Goal: Task Accomplishment & Management: Manage account settings

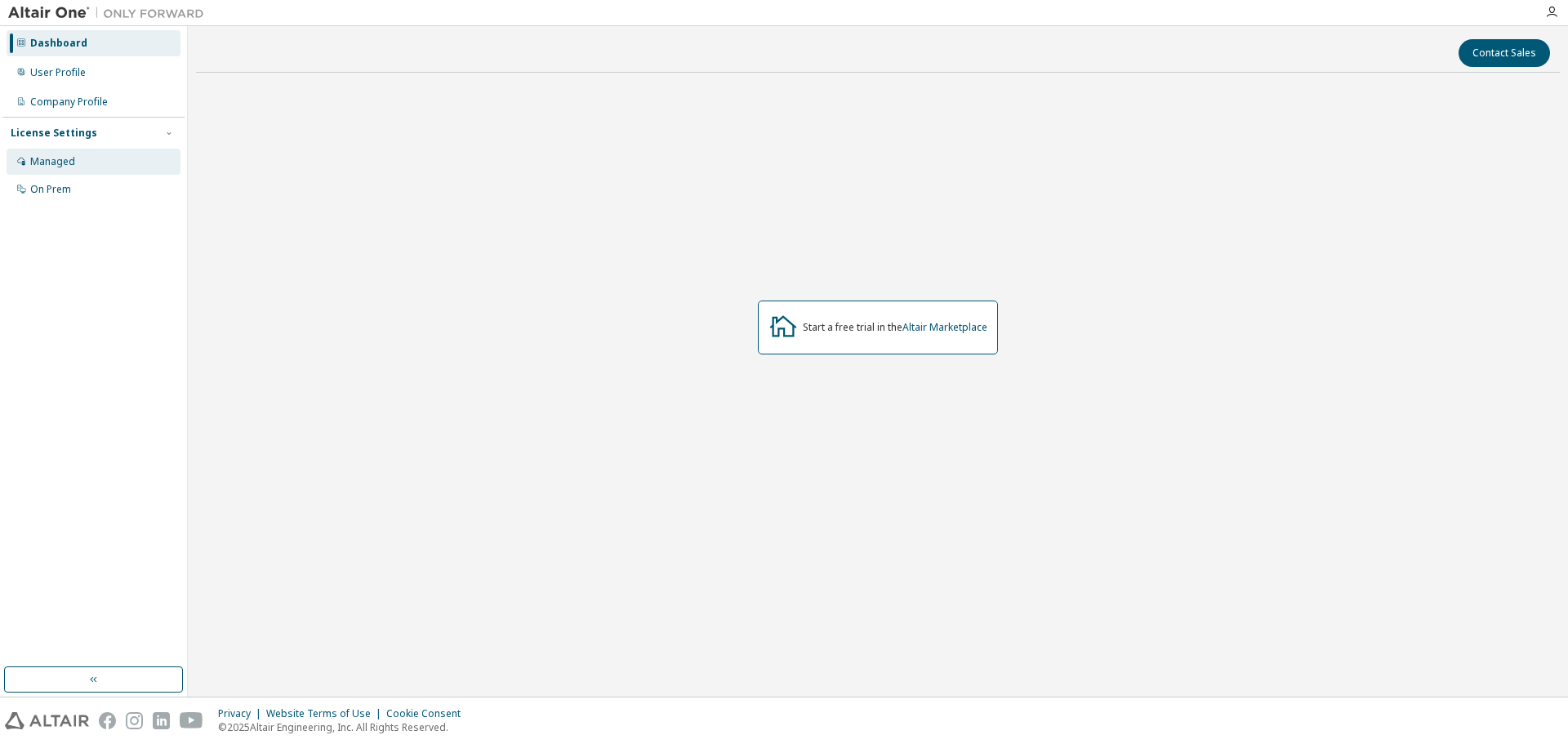
click at [94, 163] on div "Managed" at bounding box center [94, 161] width 174 height 26
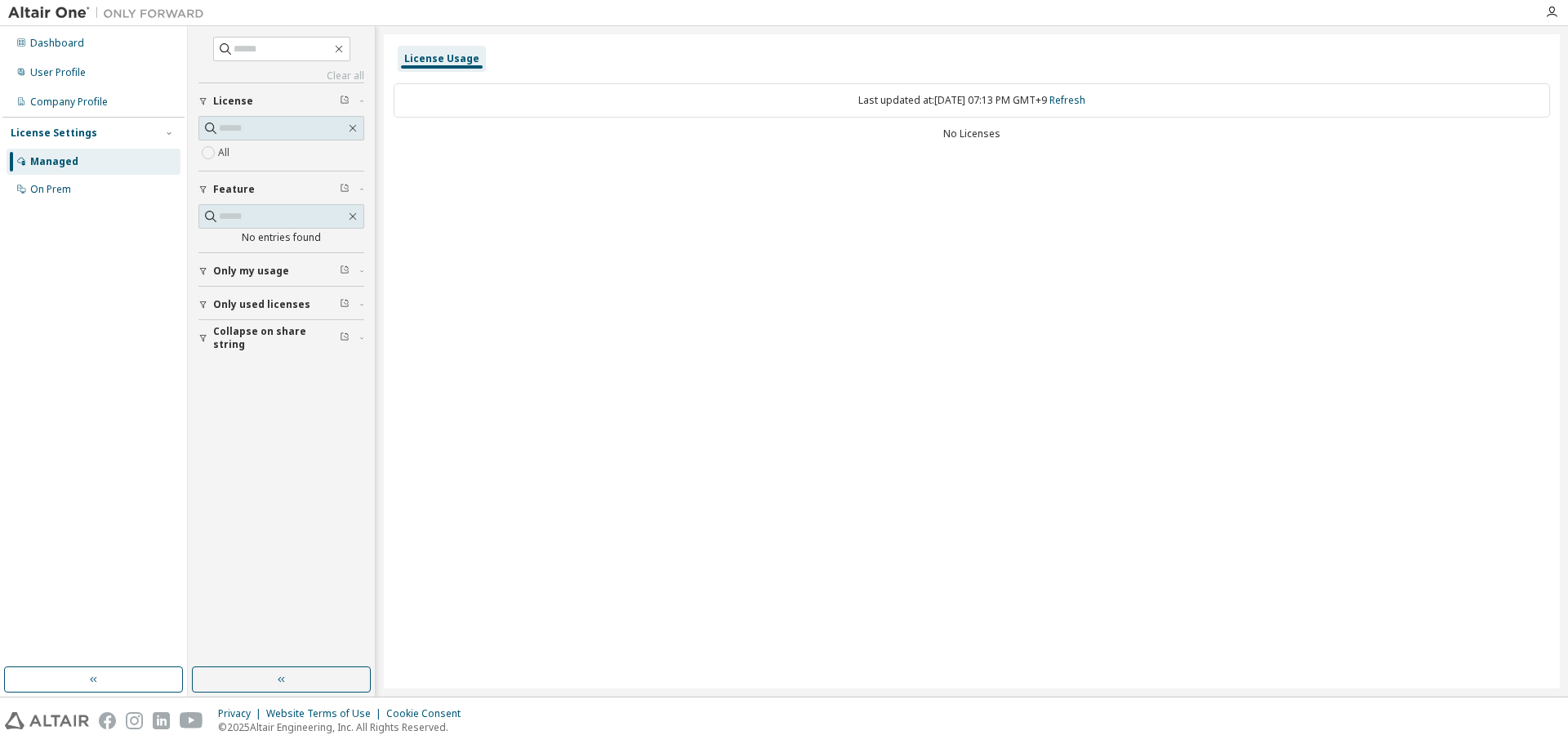
click at [240, 152] on div "All" at bounding box center [282, 153] width 166 height 20
click at [267, 299] on span "Only used licenses" at bounding box center [262, 304] width 97 height 13
click at [71, 182] on div "On Prem" at bounding box center [94, 189] width 174 height 26
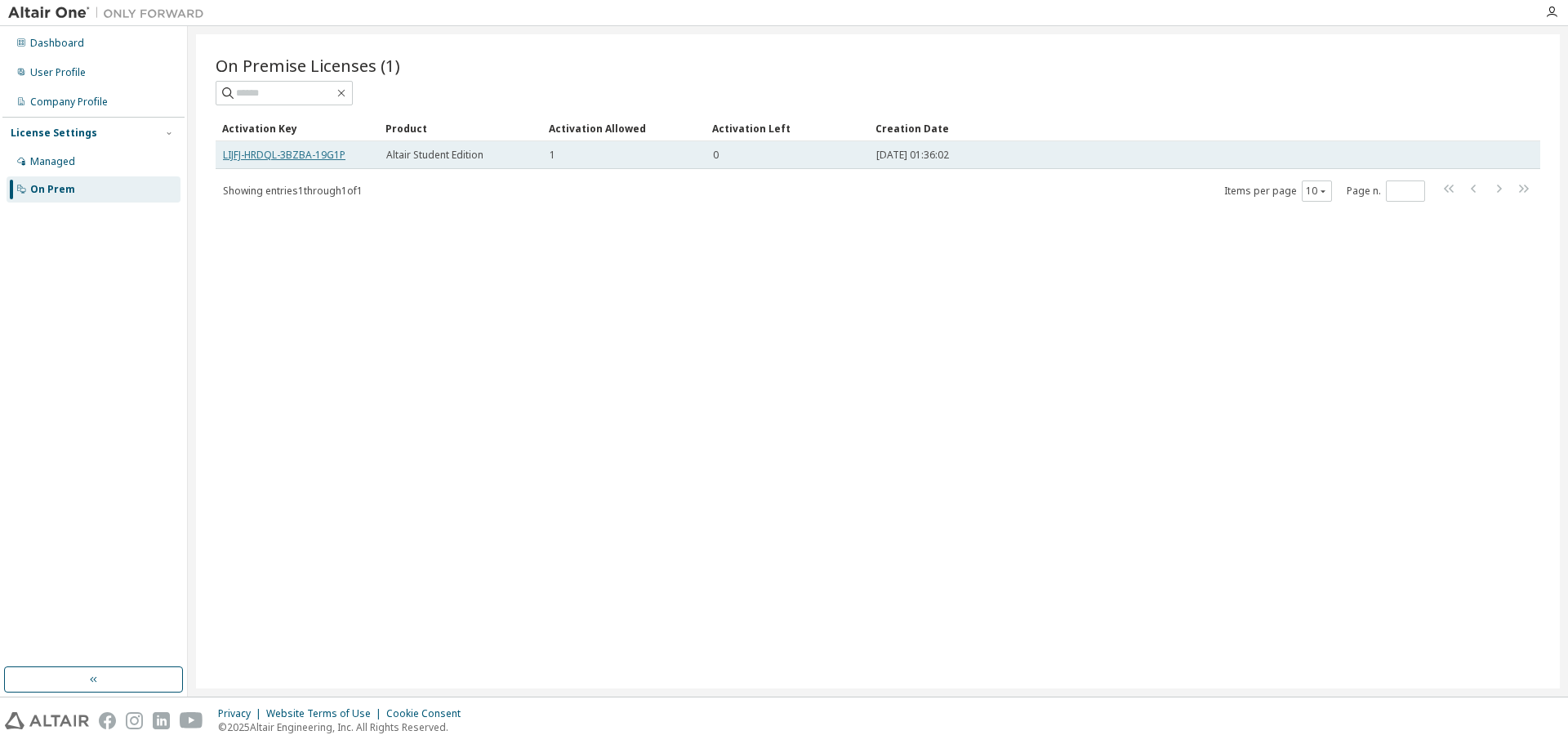
click at [332, 154] on link "LIJFJ-HRDQL-3BZBA-19G1P" at bounding box center [284, 154] width 123 height 14
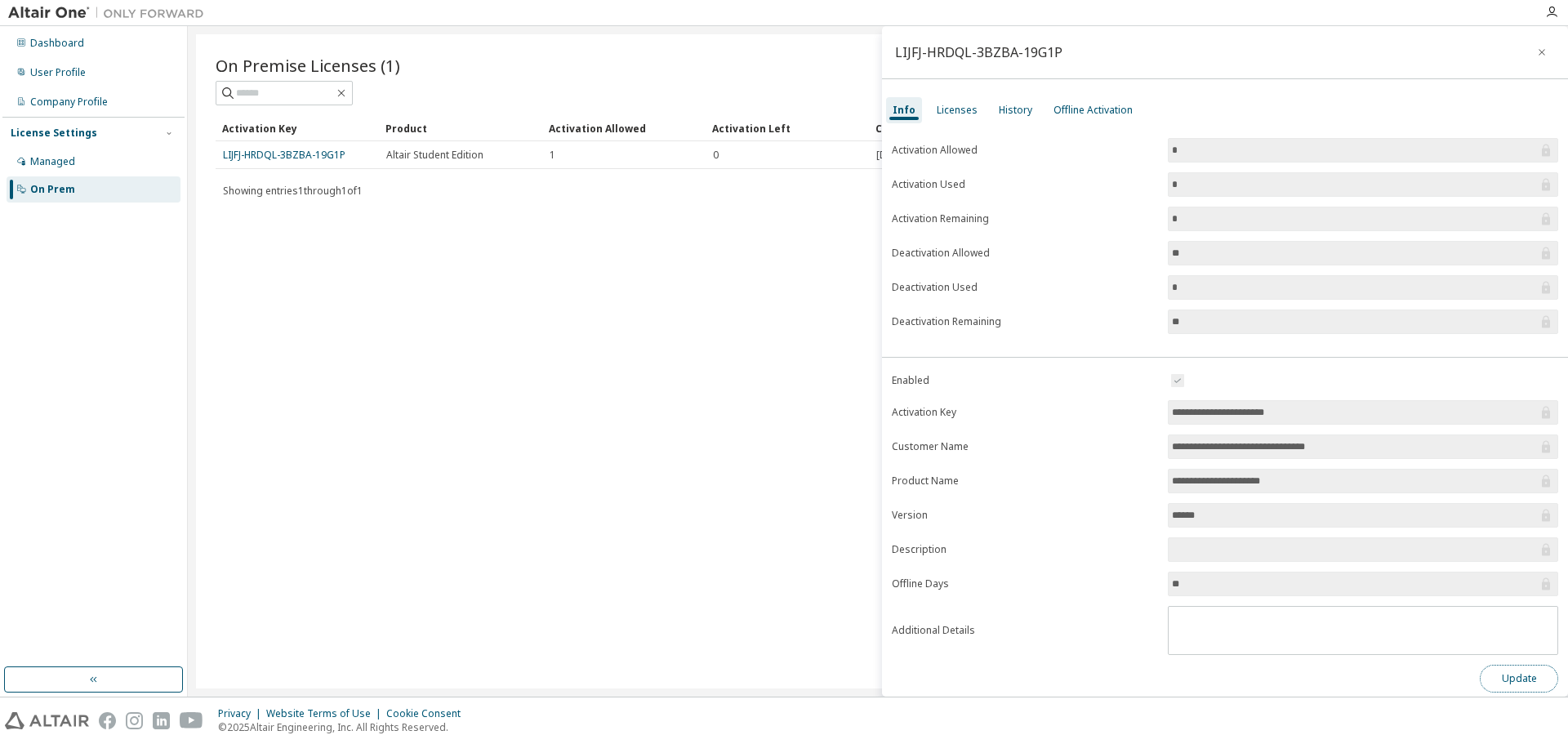
click at [1524, 677] on button "Update" at bounding box center [1519, 678] width 78 height 28
click at [1534, 683] on icon "button" at bounding box center [1533, 685] width 9 height 9
click at [959, 108] on div "Licenses" at bounding box center [957, 110] width 41 height 13
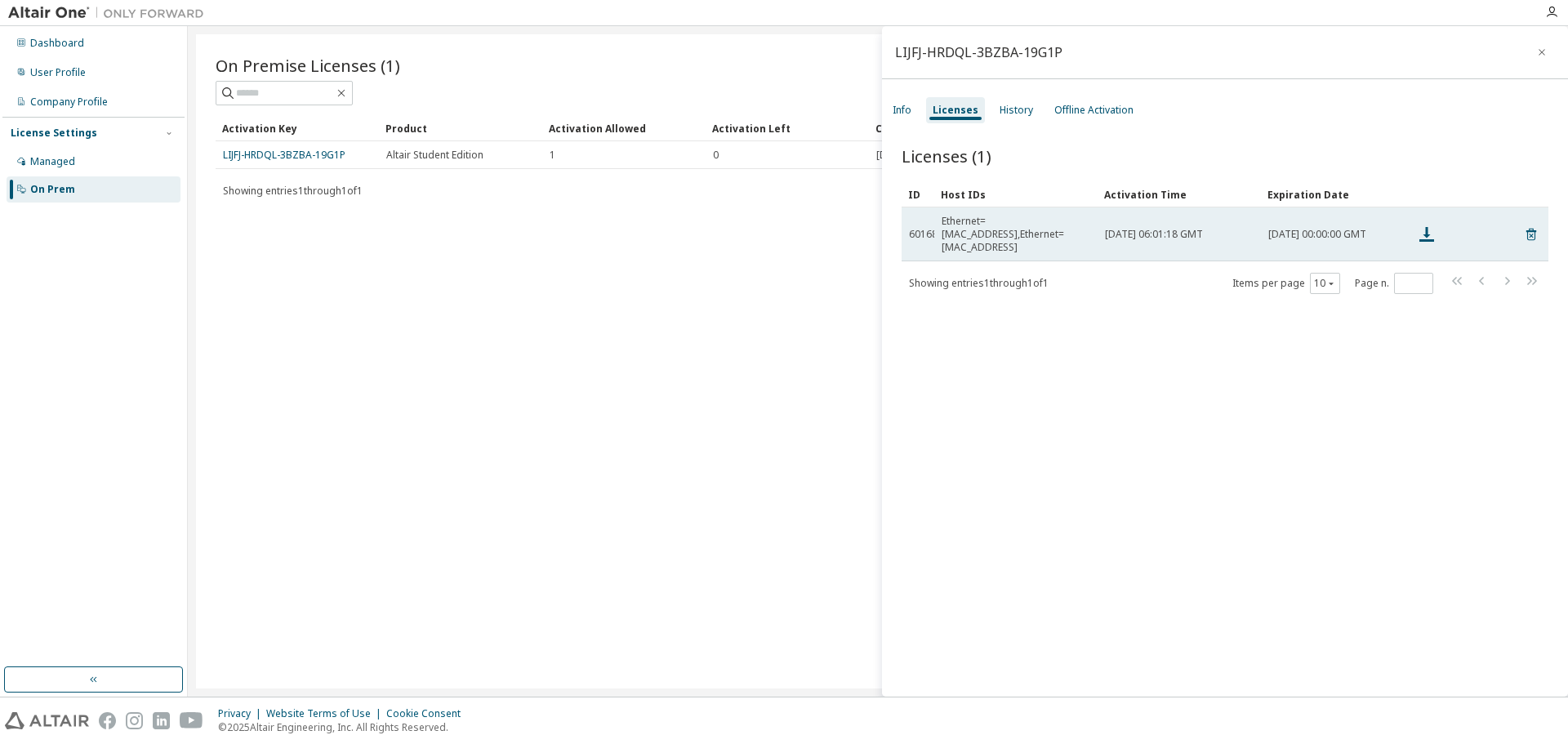
click at [1014, 222] on div "Ethernet=[MAC_ADDRESS],Ethernet=[MAC_ADDRESS]" at bounding box center [1016, 235] width 148 height 39
click at [1029, 223] on div "Ethernet=[MAC_ADDRESS],Ethernet=[MAC_ADDRESS]" at bounding box center [1016, 235] width 148 height 39
drag, startPoint x: 1068, startPoint y: 234, endPoint x: 1169, endPoint y: 246, distance: 101.7
click at [1085, 236] on td "Ethernet=[MAC_ADDRESS],Ethernet=[MAC_ADDRESS]" at bounding box center [1015, 234] width 163 height 54
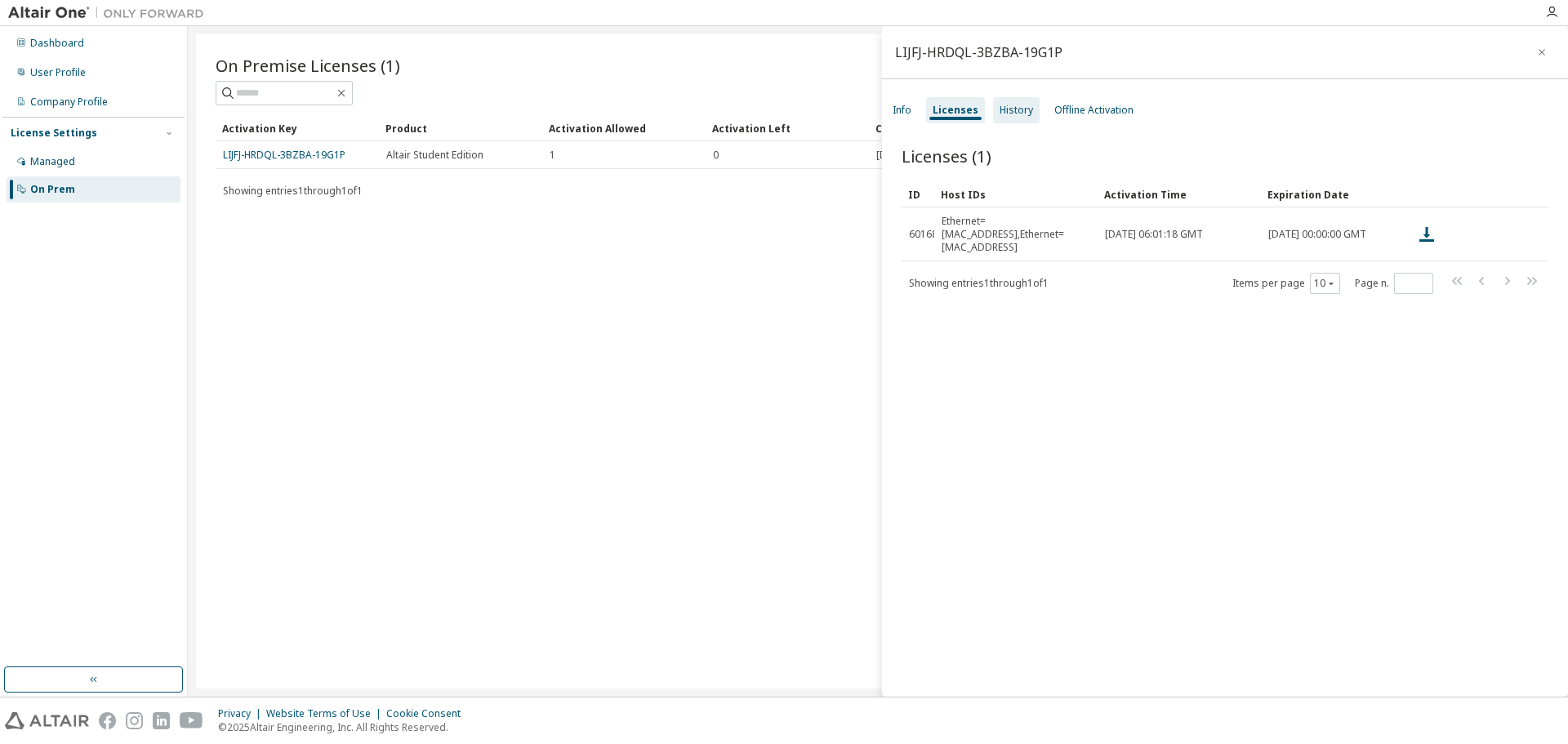
click at [996, 102] on div "History" at bounding box center [1016, 110] width 47 height 26
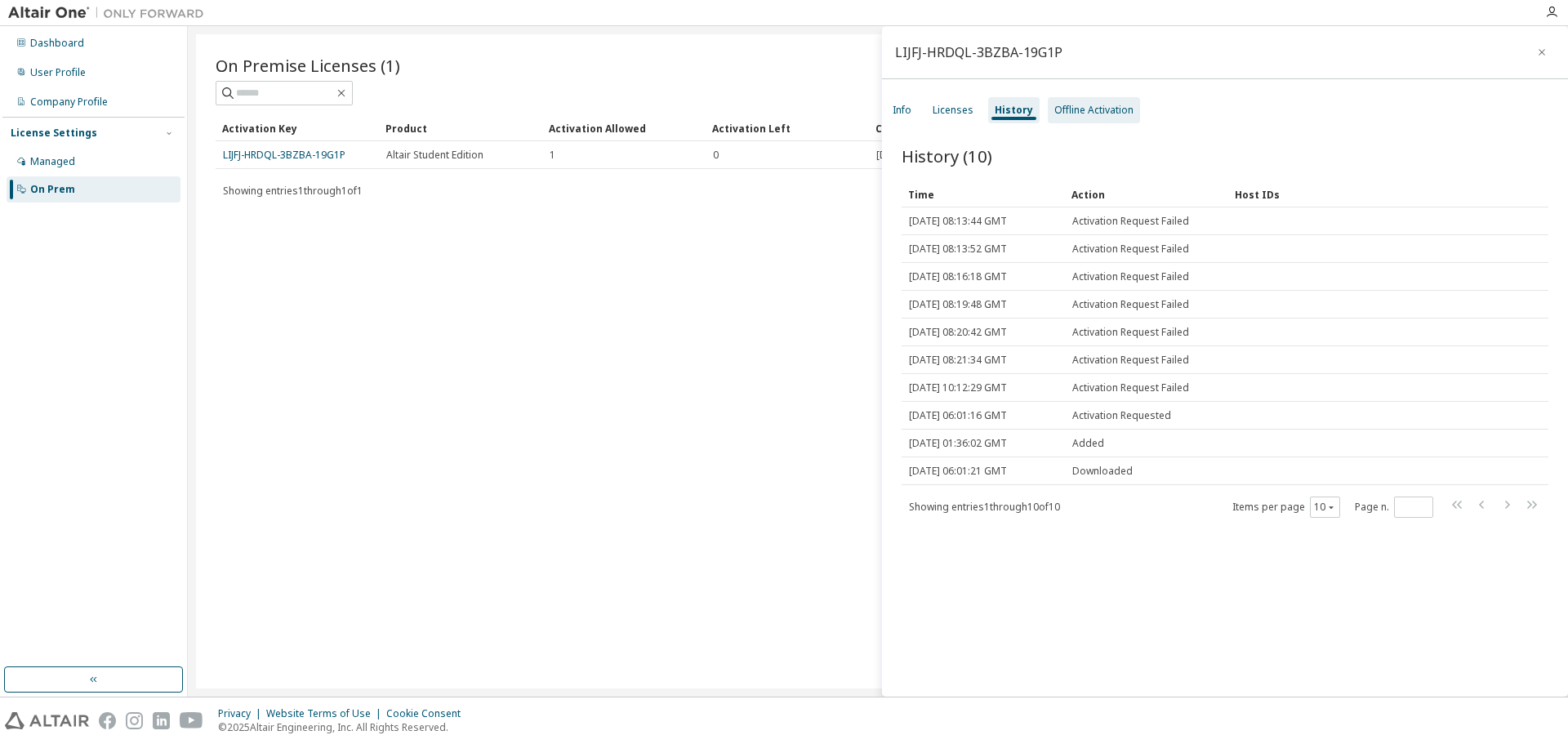
click at [1089, 102] on div "Offline Activation" at bounding box center [1094, 110] width 92 height 26
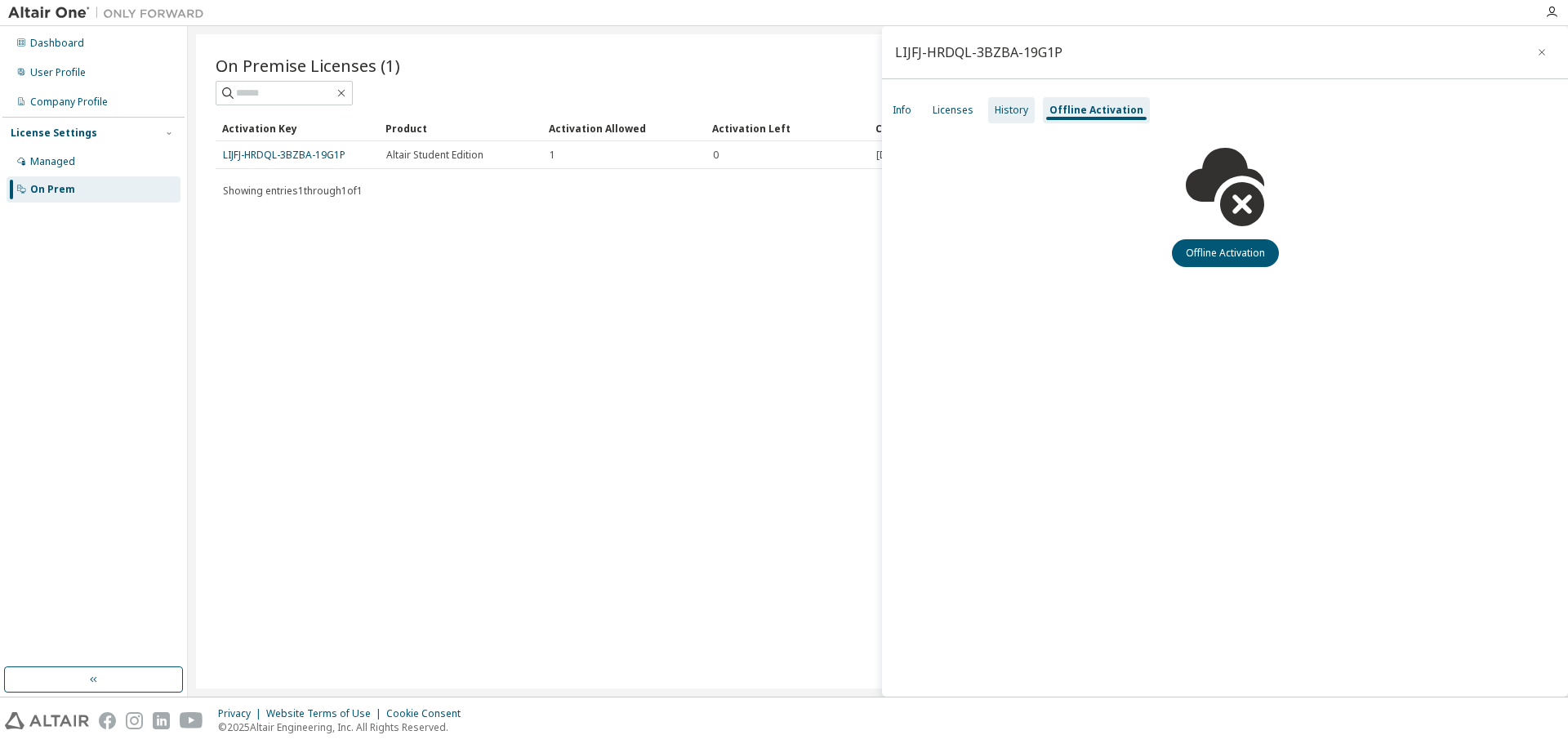
click at [1009, 104] on div "History" at bounding box center [1011, 110] width 33 height 13
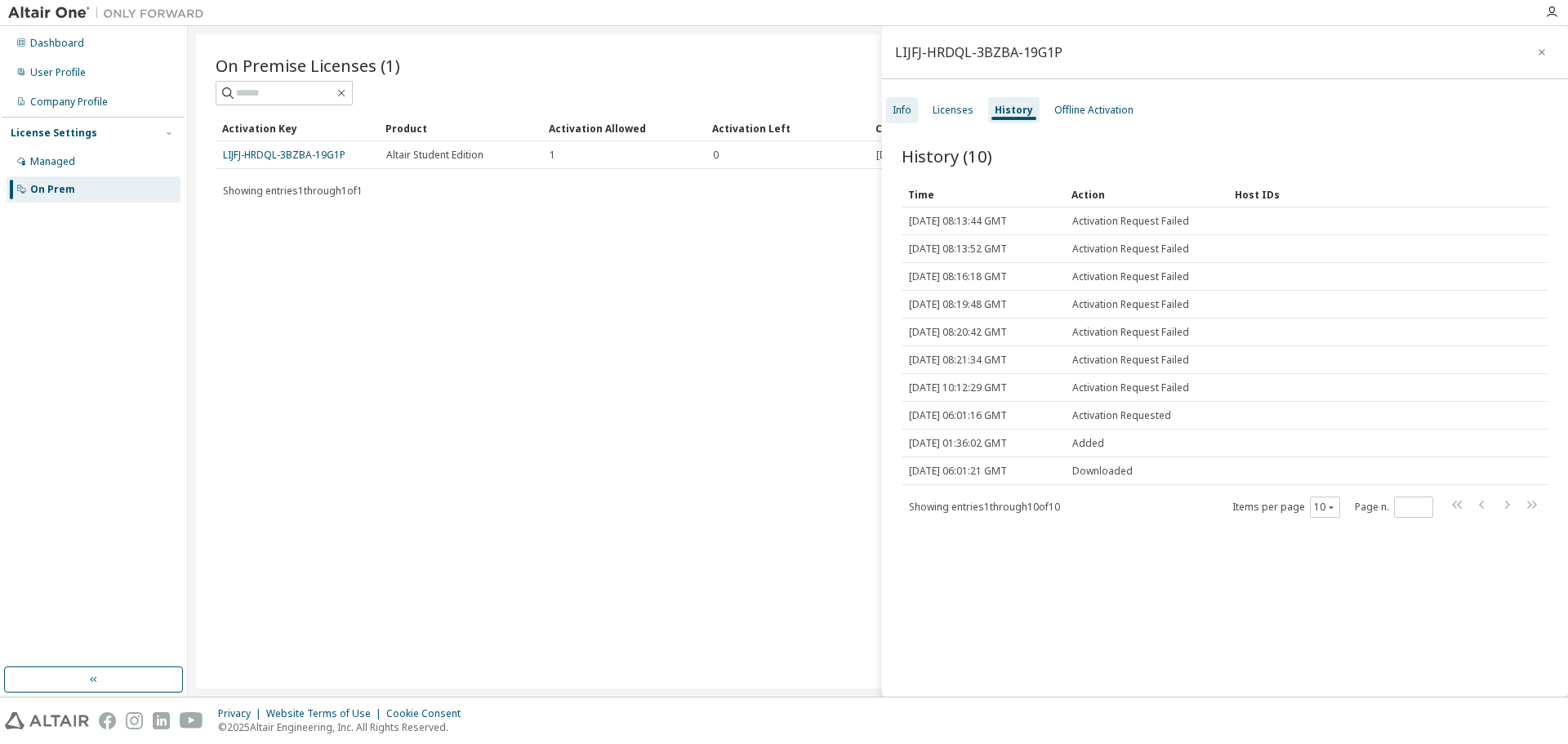
click at [909, 106] on div "Info" at bounding box center [902, 110] width 19 height 13
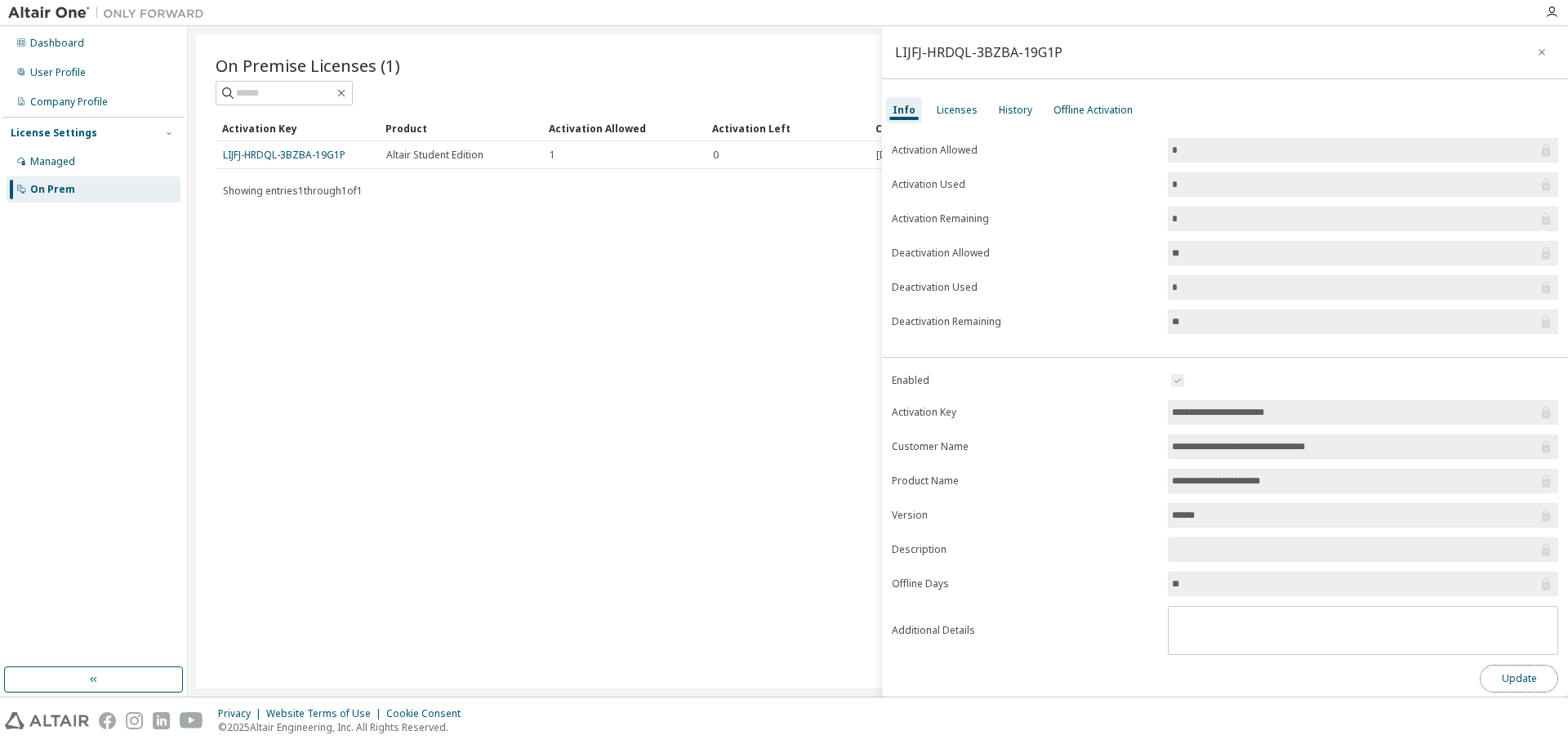
click at [1501, 685] on button "Update" at bounding box center [1519, 678] width 78 height 28
click at [1538, 685] on icon "button" at bounding box center [1533, 685] width 9 height 9
click at [527, 278] on div "On Premise Licenses (1) Clear Load Save Save As Field Operator Value Select fil…" at bounding box center [878, 361] width 1364 height 654
click at [1536, 52] on icon "button" at bounding box center [1542, 52] width 11 height 13
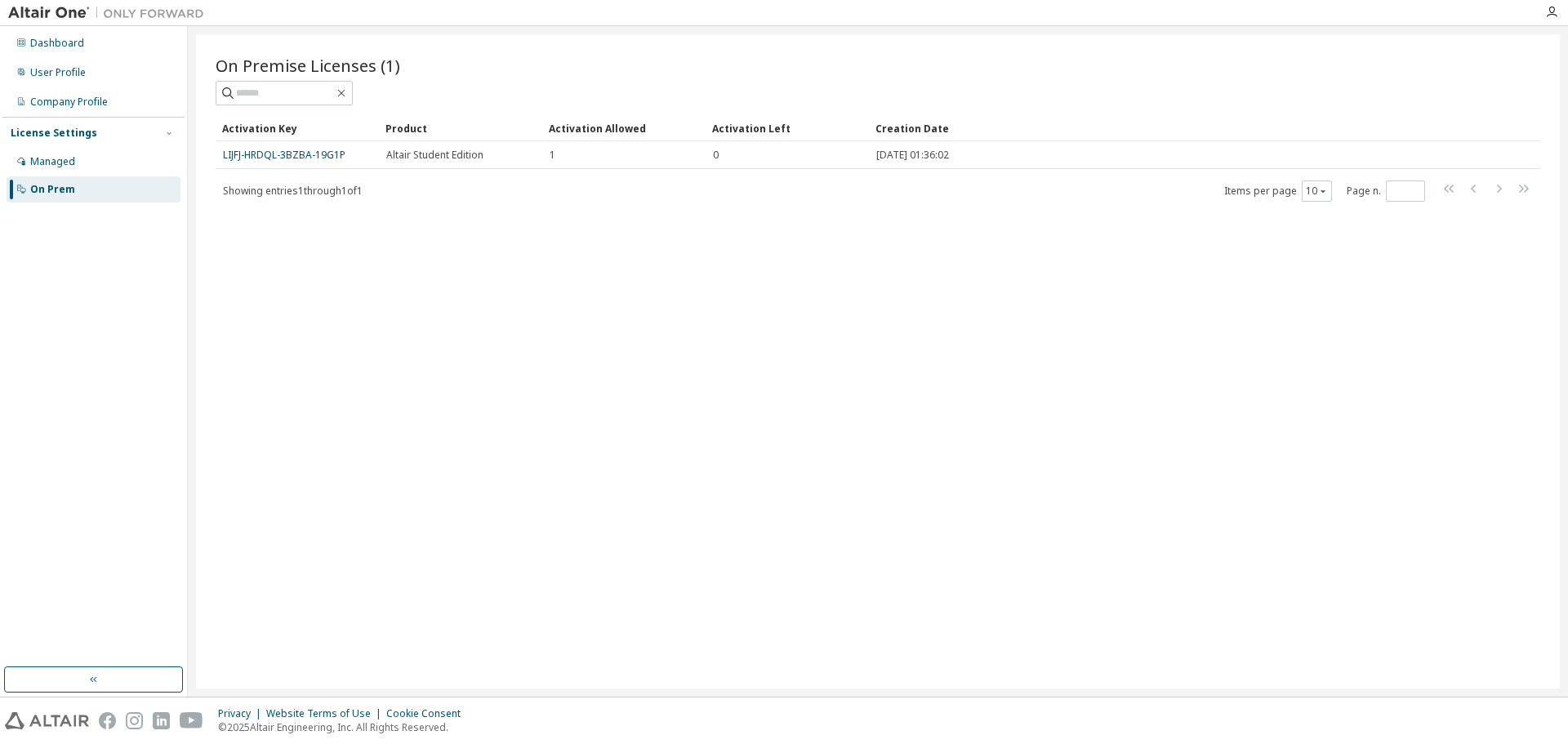
click at [319, 183] on div "Showing entries 1 through 1 of 1 Items per page 10 Page n. *" at bounding box center [878, 191] width 1325 height 24
click at [350, 194] on span "Showing entries 1 through 1 of 1" at bounding box center [293, 190] width 140 height 14
click at [77, 70] on div "User Profile" at bounding box center [57, 73] width 55 height 13
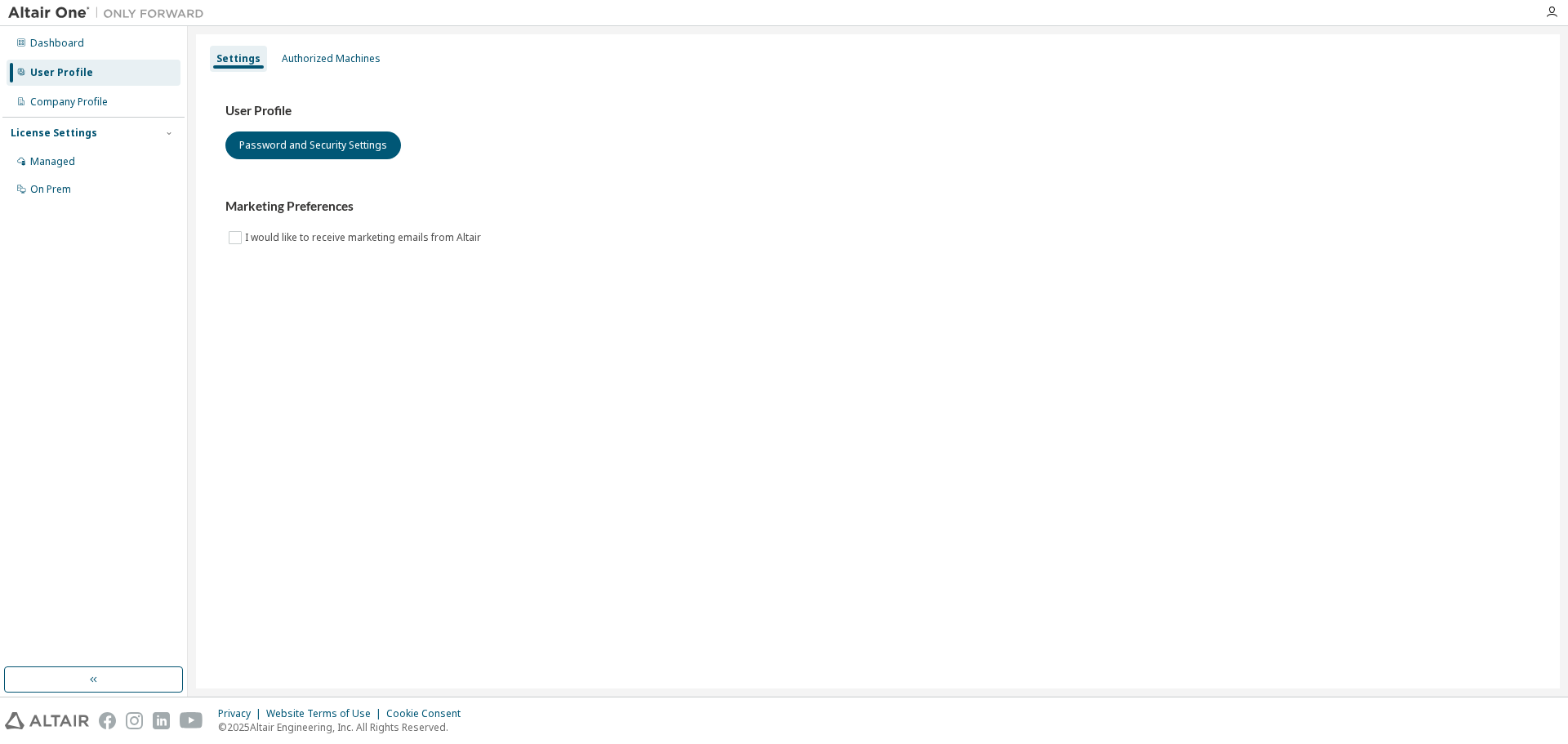
click at [64, 87] on div "Dashboard User Profile Company Profile License Settings Managed On Prem" at bounding box center [94, 117] width 183 height 176
click at [61, 162] on div "Managed" at bounding box center [52, 161] width 45 height 13
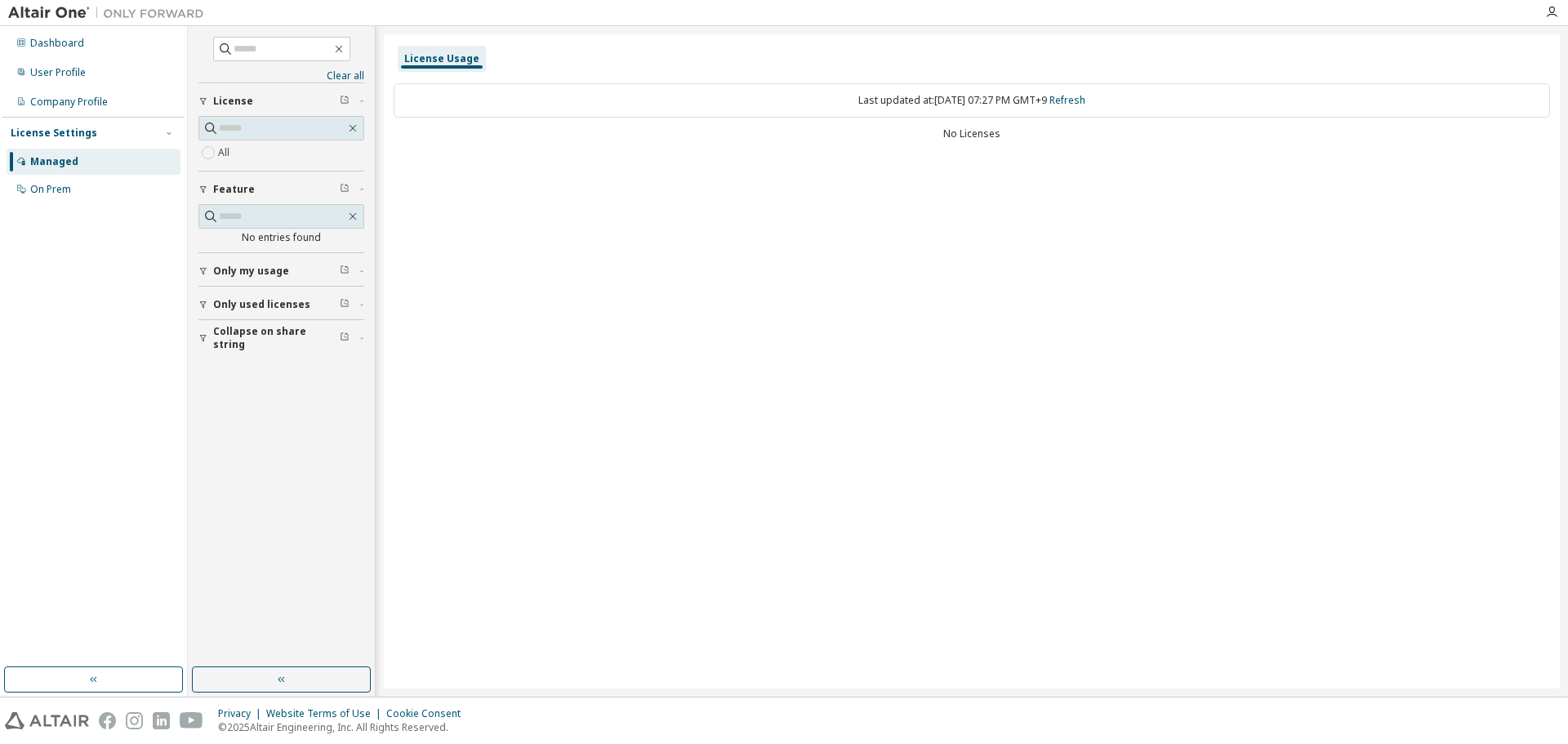
click at [255, 270] on span "Only my usage" at bounding box center [251, 270] width 76 height 13
click at [214, 163] on div "All" at bounding box center [282, 143] width 166 height 55
click at [104, 187] on div "On Prem" at bounding box center [94, 189] width 174 height 26
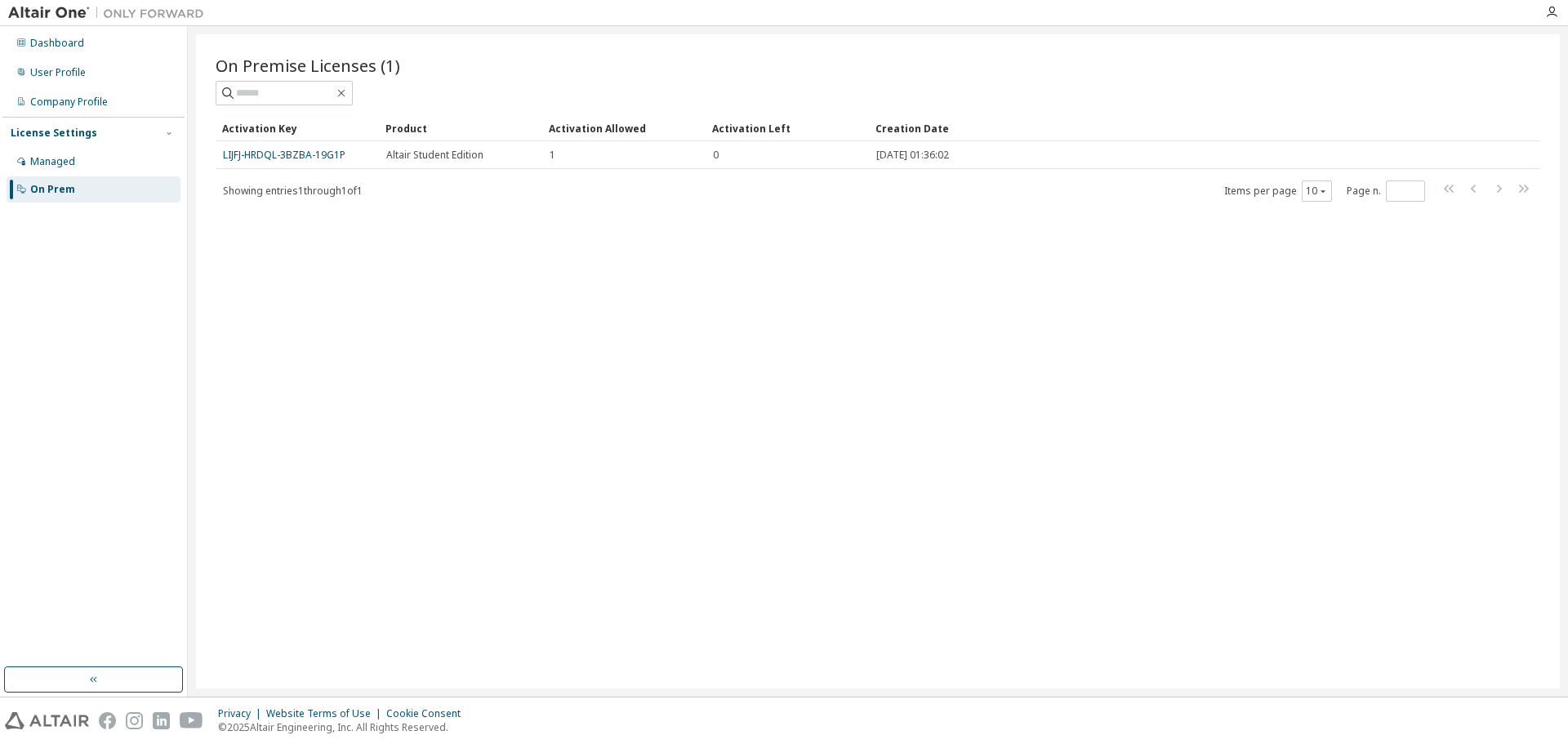
click at [272, 146] on td "LIJFJ-HRDQL-3BZBA-19G1P" at bounding box center [297, 155] width 163 height 28
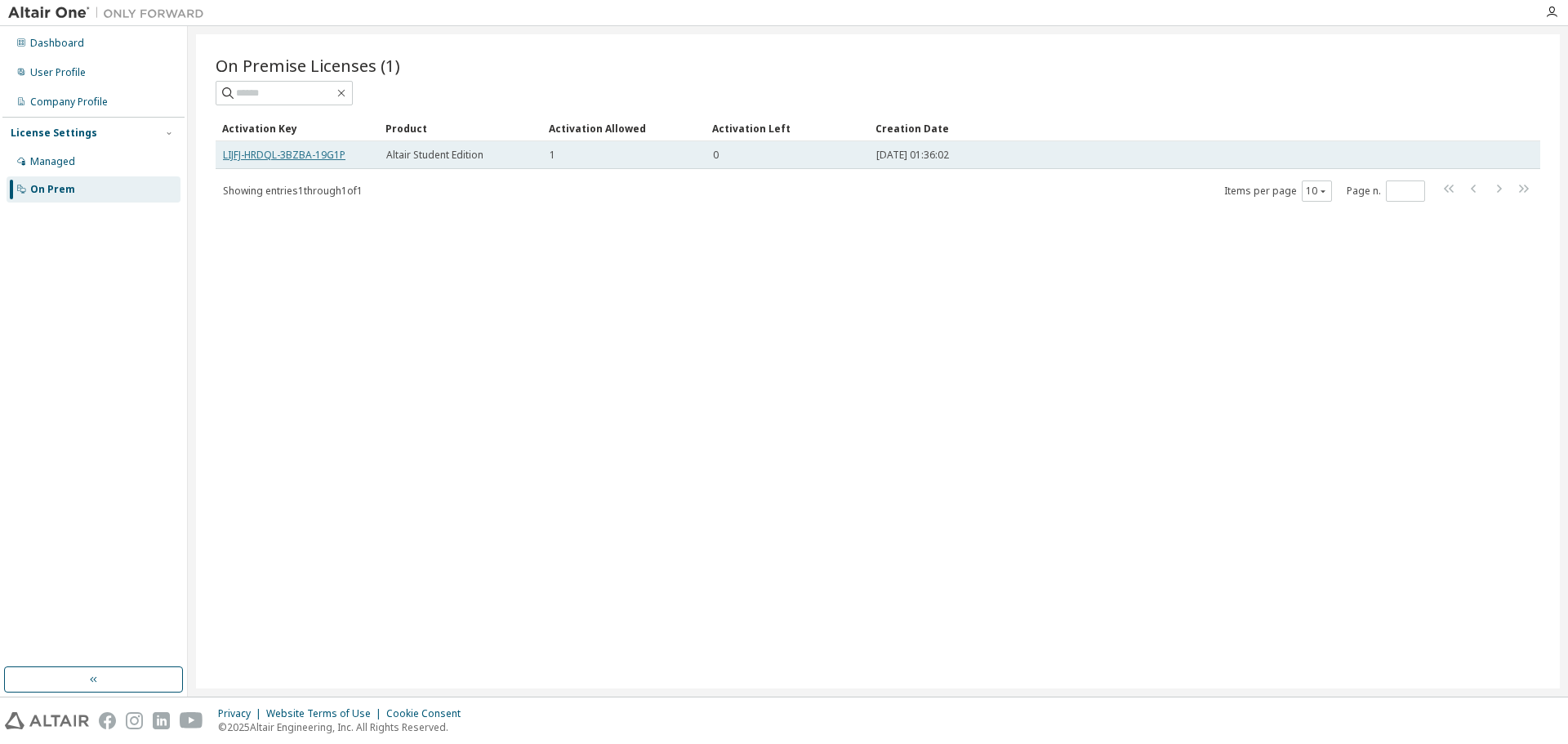
click at [273, 159] on link "LIJFJ-HRDQL-3BZBA-19G1P" at bounding box center [284, 154] width 123 height 14
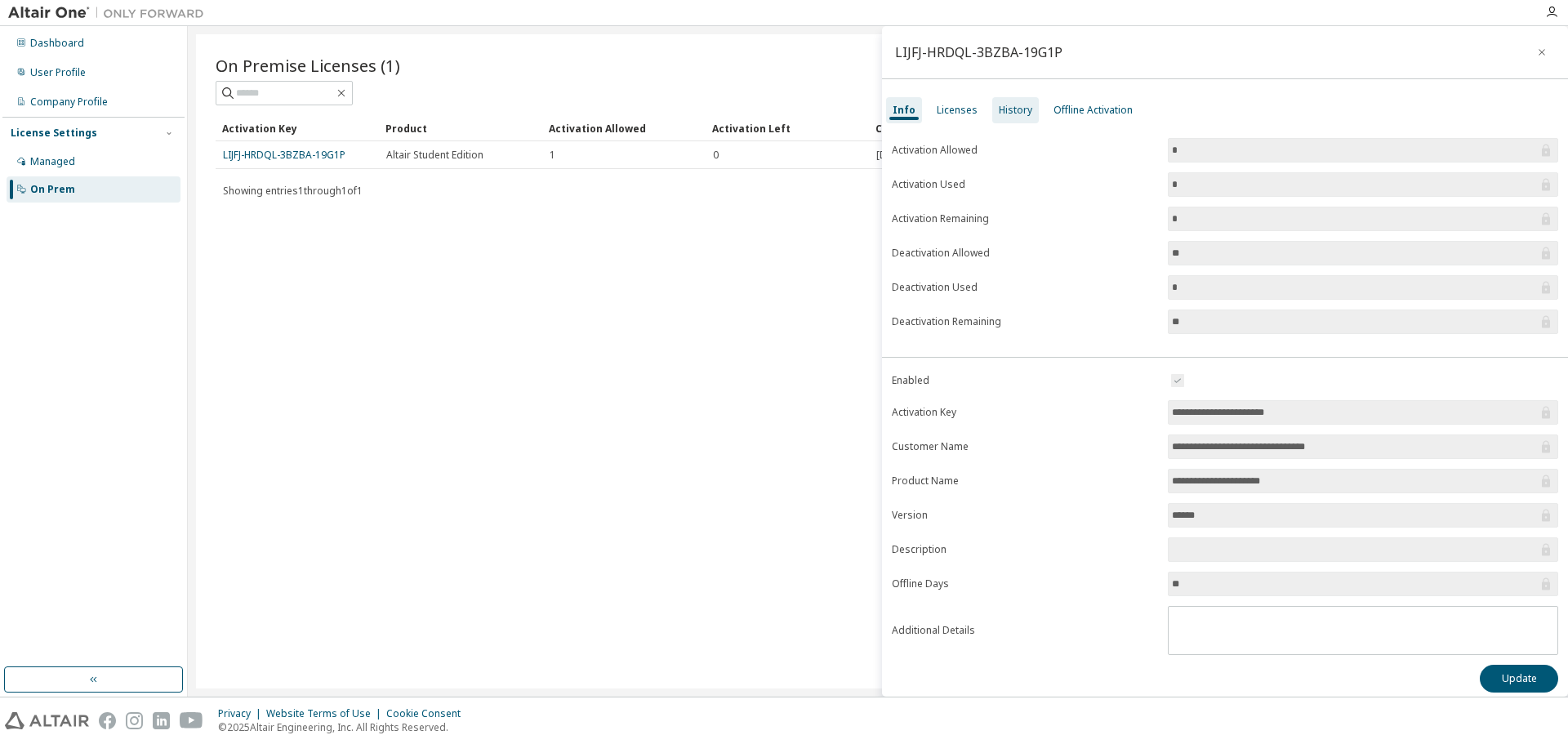
click at [1005, 112] on div "History" at bounding box center [1015, 110] width 33 height 13
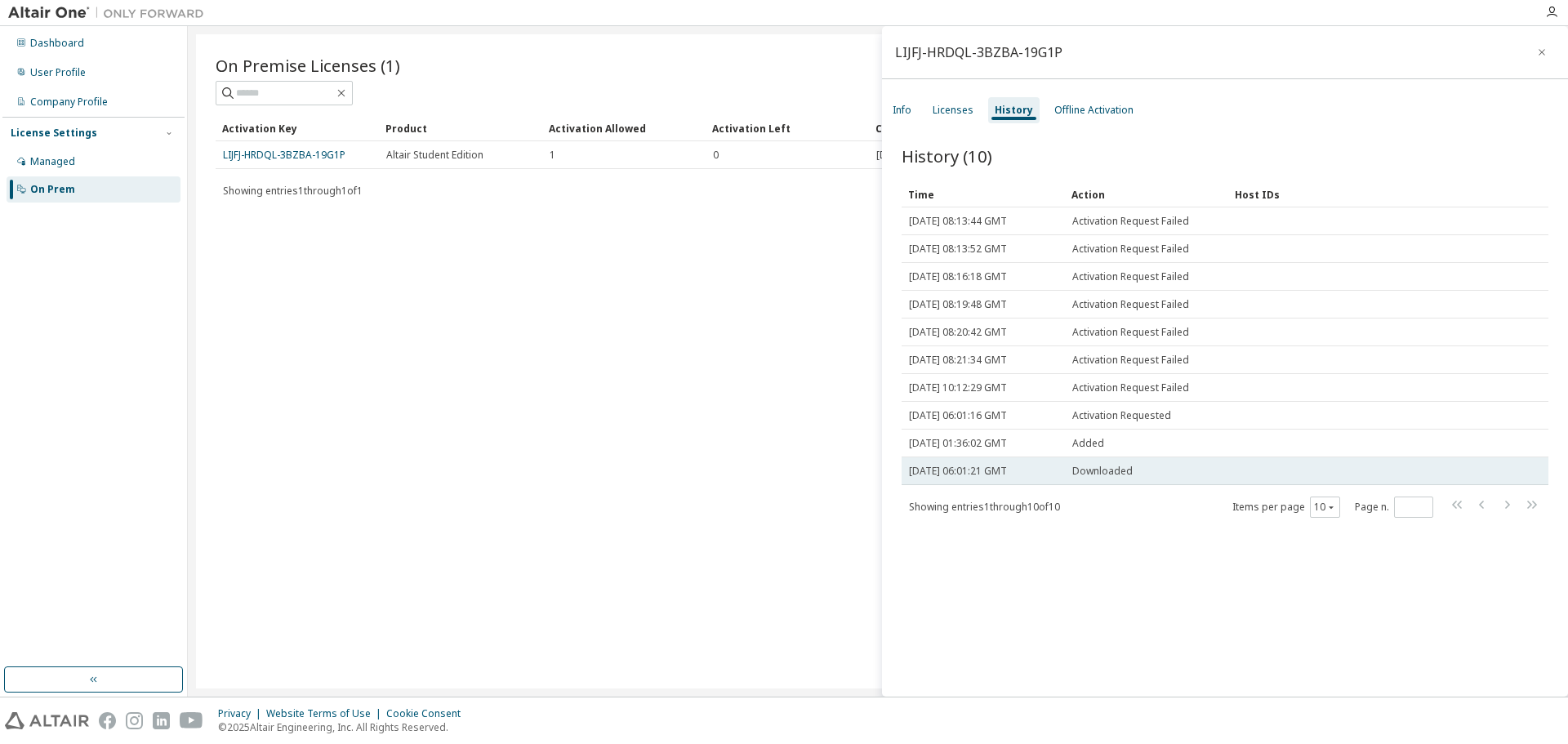
click at [1129, 470] on span "Downloaded" at bounding box center [1102, 471] width 61 height 13
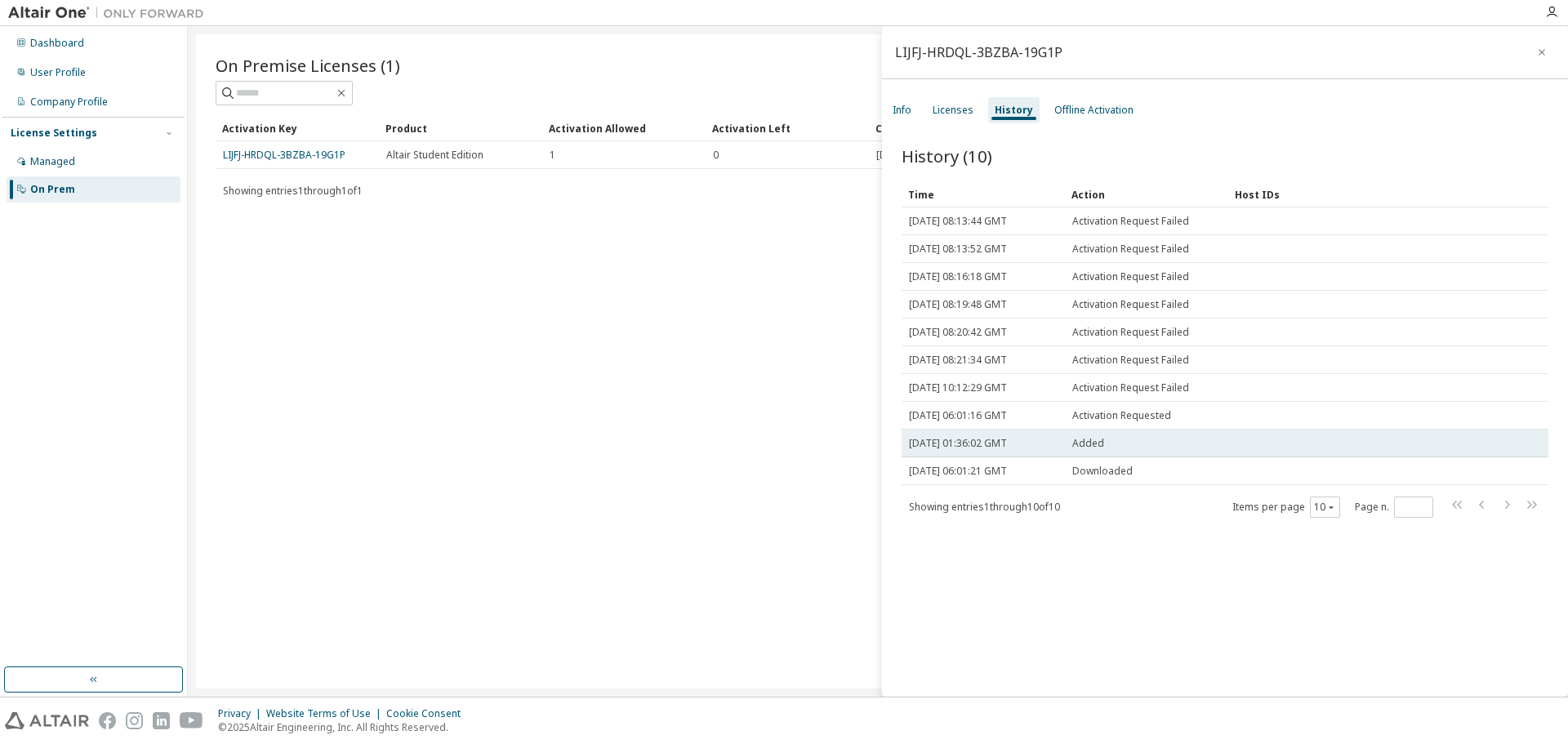
click at [1109, 450] on div "Added" at bounding box center [1147, 443] width 148 height 13
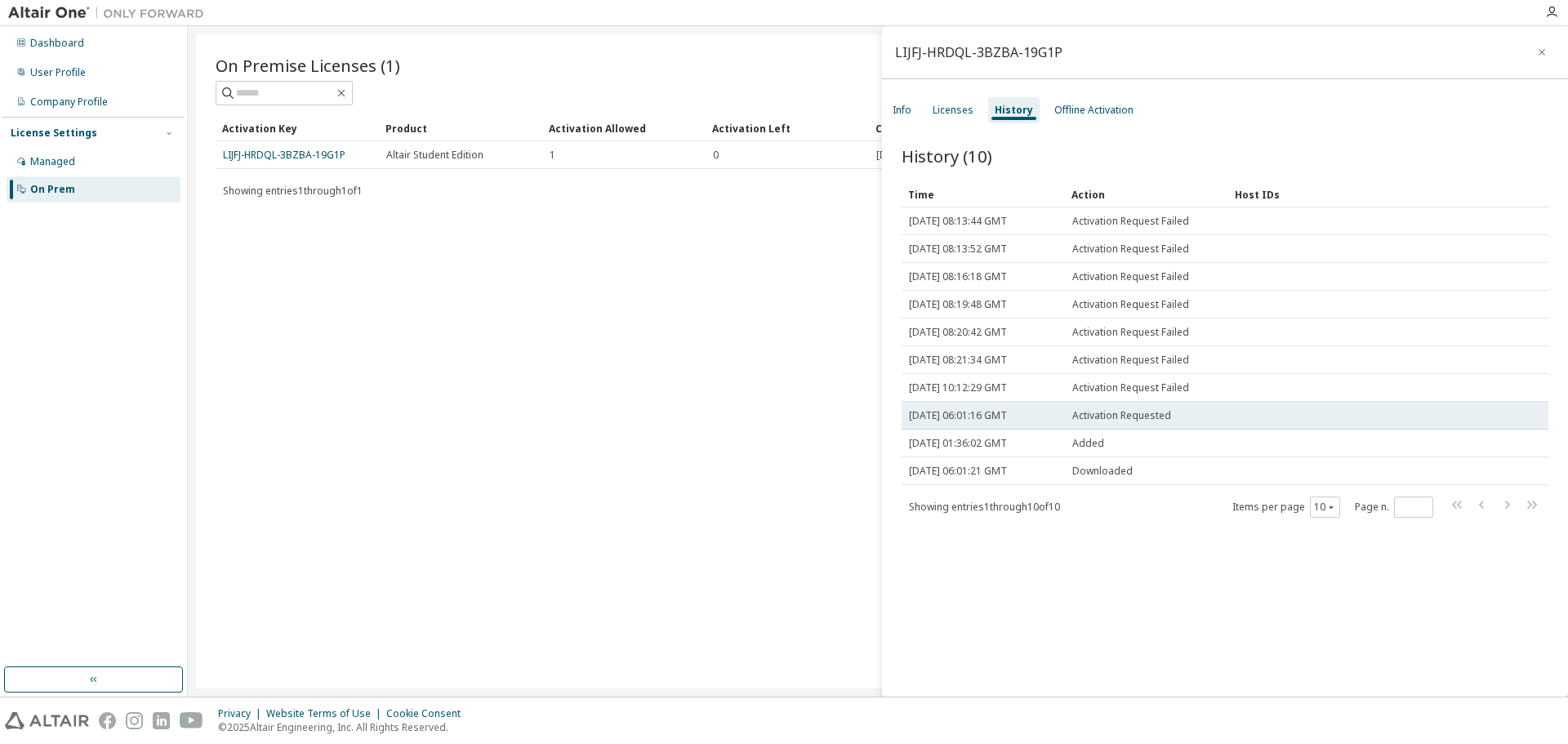
click at [1084, 416] on span "Activation Requested" at bounding box center [1122, 416] width 99 height 13
click at [1068, 412] on td "Activation Requested" at bounding box center [1146, 416] width 163 height 28
